Goal: Find specific page/section: Find specific page/section

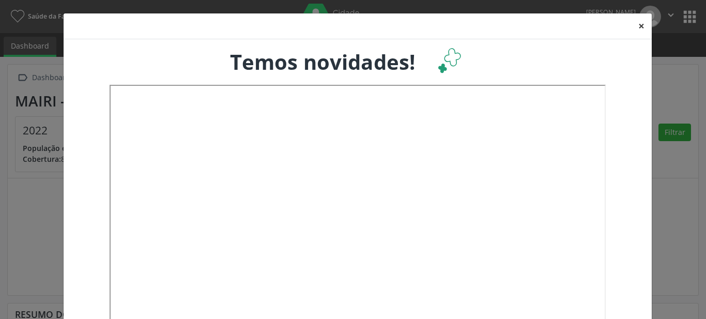
drag, startPoint x: 630, startPoint y: 26, endPoint x: 705, endPoint y: 38, distance: 76.3
click at [631, 26] on button "×" at bounding box center [641, 25] width 21 height 25
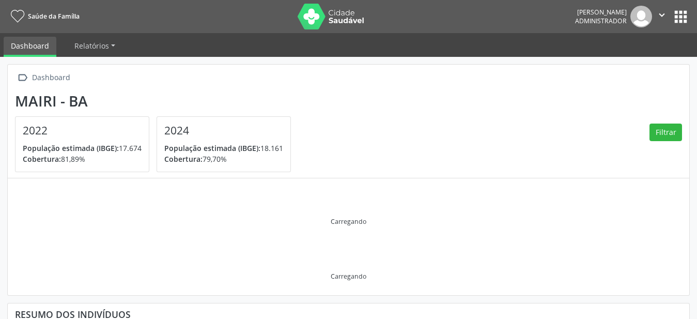
click at [681, 21] on button "apps" at bounding box center [680, 17] width 18 height 18
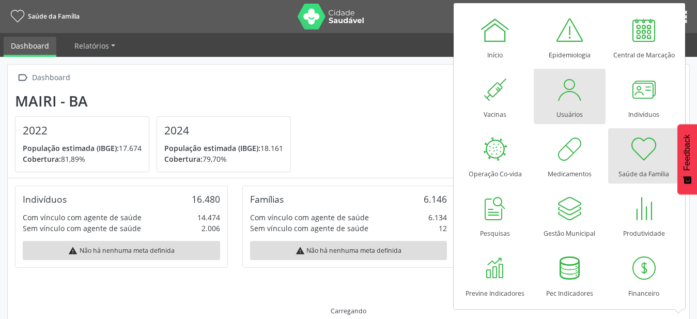
click at [592, 111] on link "Usuários" at bounding box center [570, 96] width 72 height 55
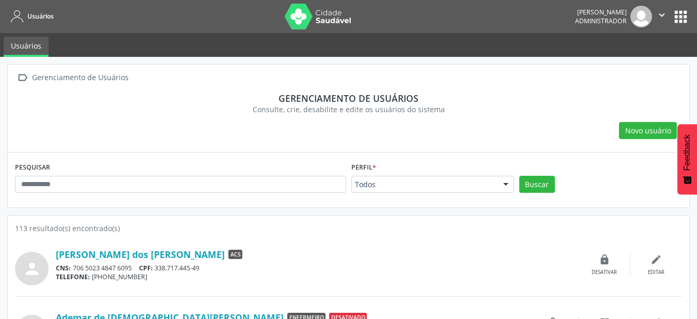
click at [474, 190] on div "Todos" at bounding box center [432, 185] width 163 height 18
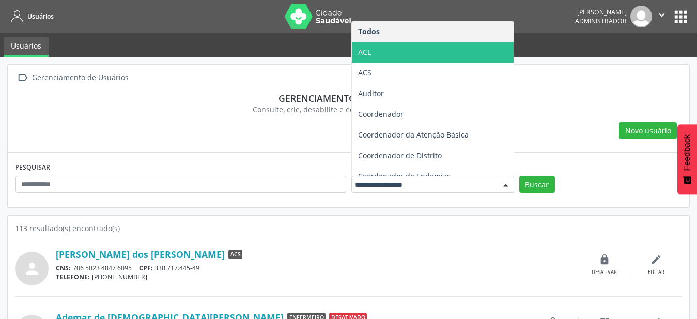
click at [420, 52] on span "ACE" at bounding box center [433, 52] width 162 height 21
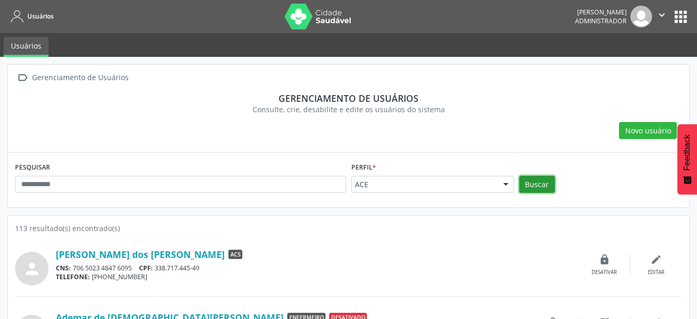
click at [546, 190] on button "Buscar" at bounding box center [537, 185] width 36 height 18
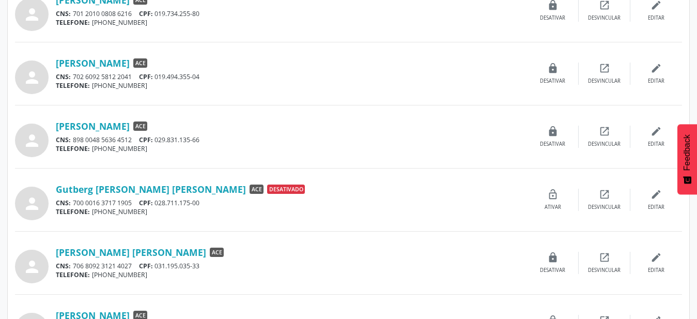
scroll to position [894, 0]
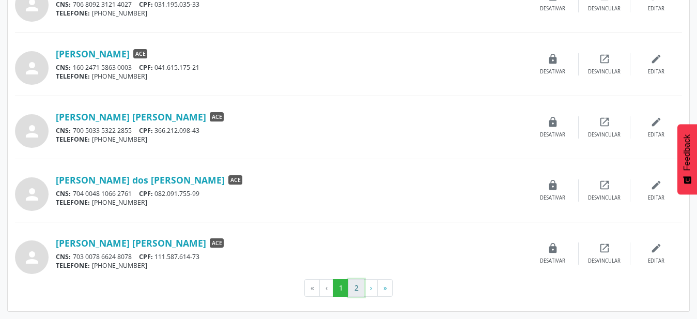
click at [359, 292] on button "2" at bounding box center [356, 288] width 16 height 18
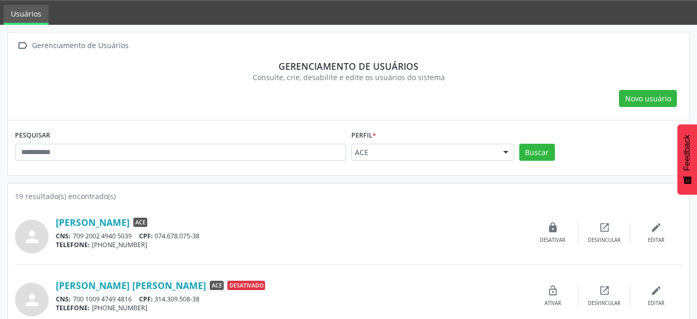
scroll to position [53, 0]
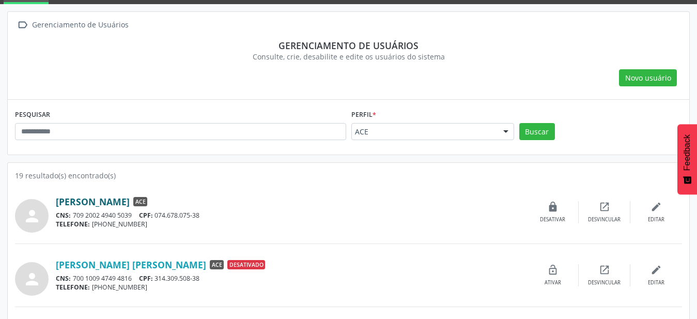
click at [130, 197] on link "Lucas Sampaio Santos" at bounding box center [93, 201] width 74 height 11
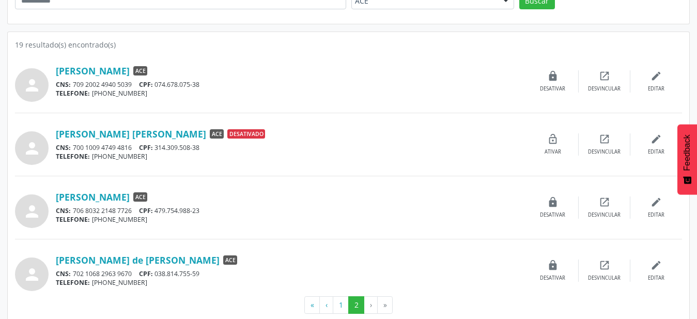
scroll to position [200, 0]
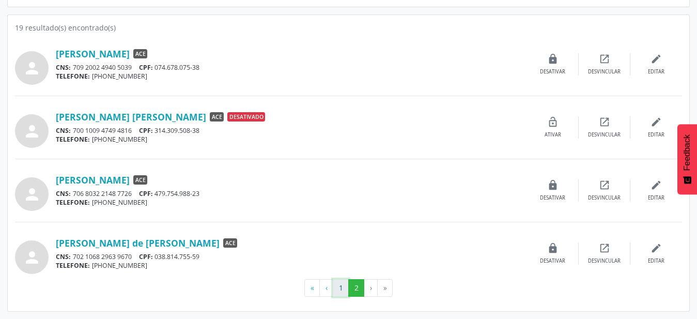
click at [342, 294] on button "1" at bounding box center [341, 288] width 16 height 18
